Goal: Find specific page/section: Find specific page/section

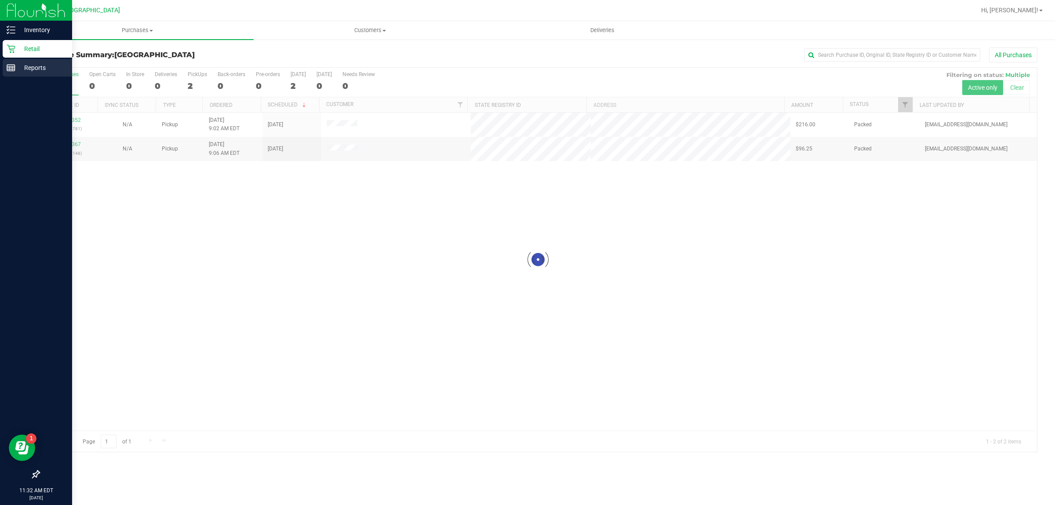
click at [12, 63] on icon at bounding box center [11, 67] width 9 height 9
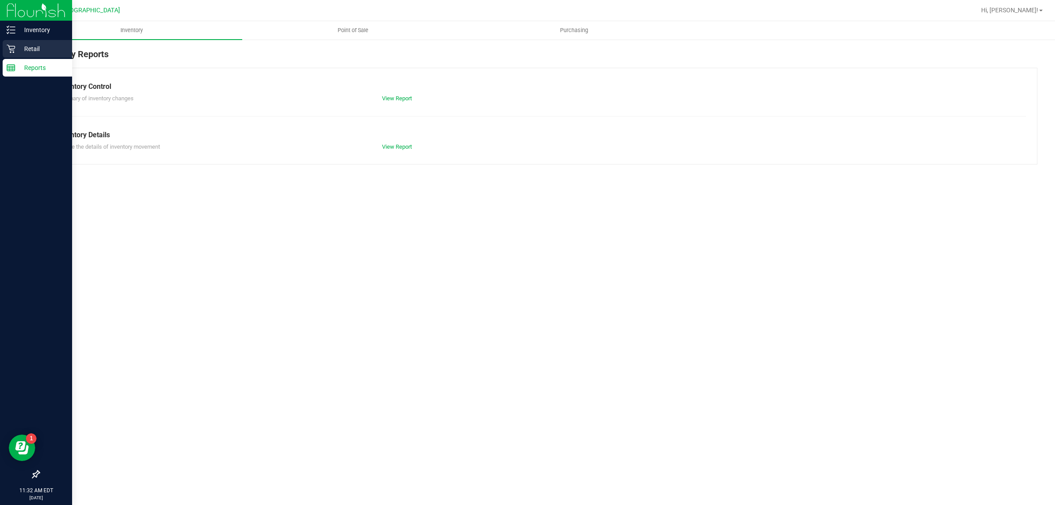
click at [38, 53] on p "Retail" at bounding box center [41, 49] width 53 height 11
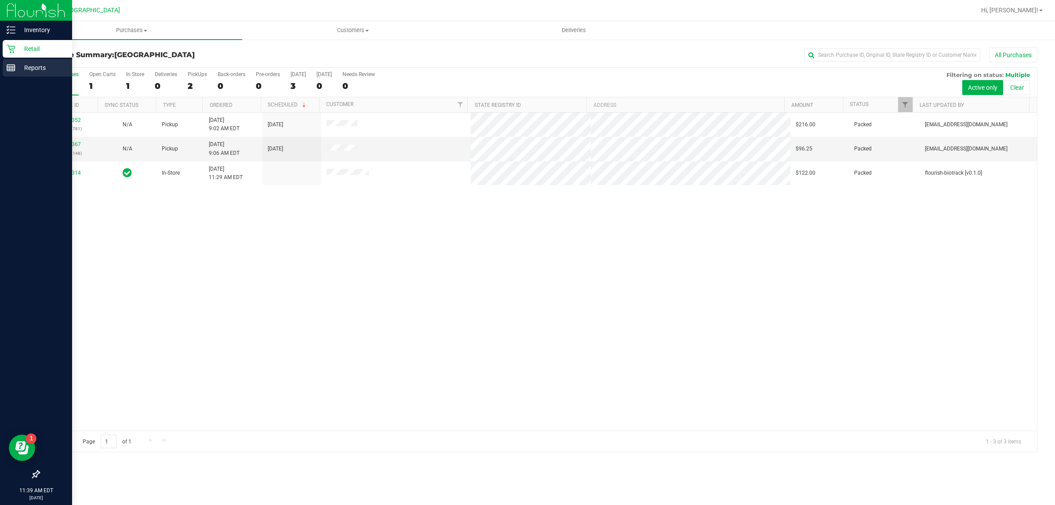
click at [17, 73] on p "Reports" at bounding box center [41, 67] width 53 height 11
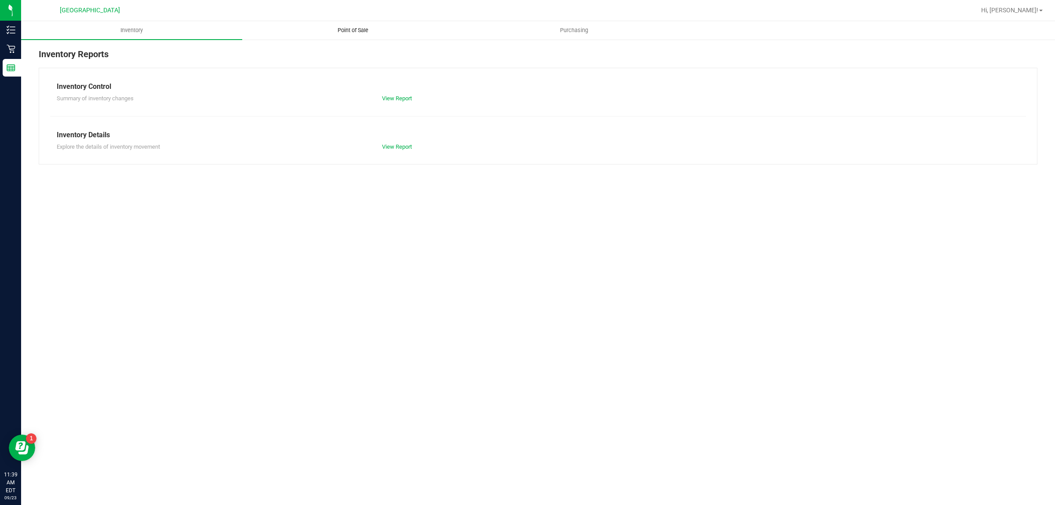
click at [345, 32] on span "Point of Sale" at bounding box center [353, 30] width 55 height 8
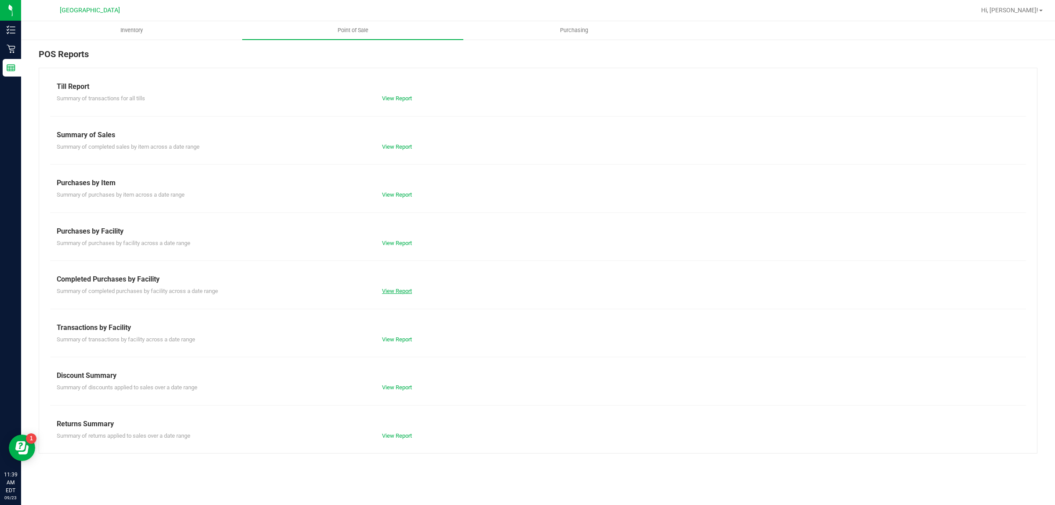
click at [401, 288] on link "View Report" at bounding box center [397, 291] width 30 height 7
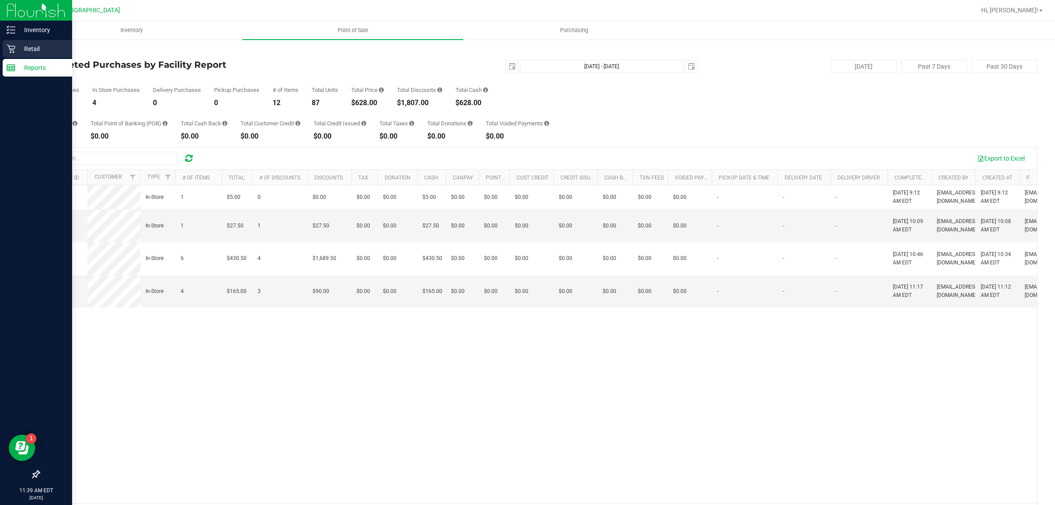
click at [19, 48] on p "Retail" at bounding box center [41, 49] width 53 height 11
